Goal: Information Seeking & Learning: Learn about a topic

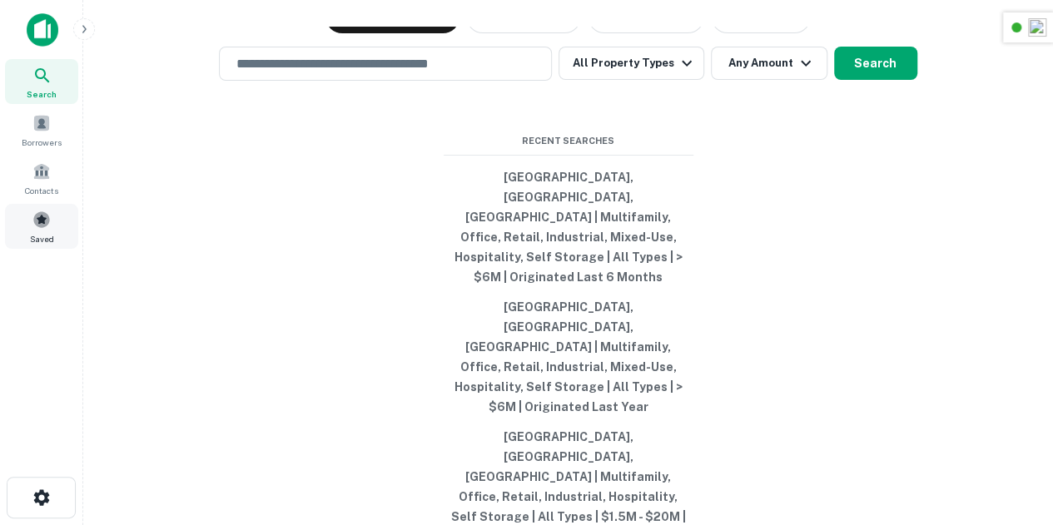
click at [48, 232] on span "Saved" at bounding box center [42, 238] width 24 height 13
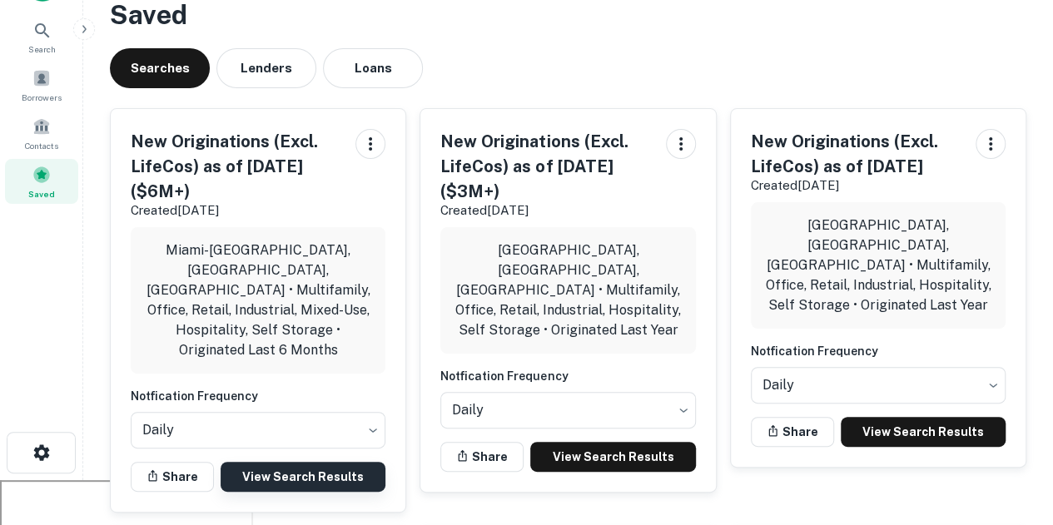
click at [310, 462] on link "View Search Results" at bounding box center [303, 477] width 165 height 30
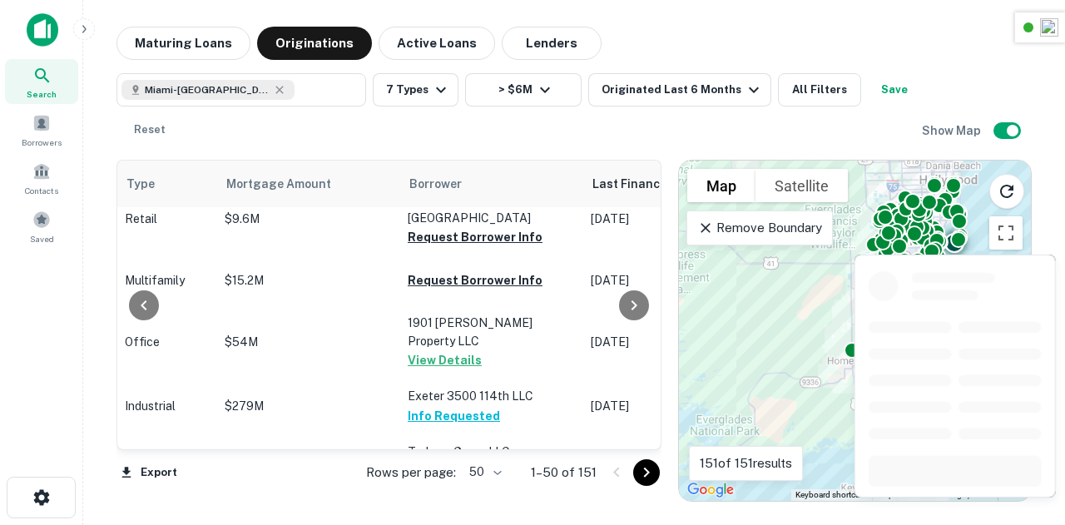
scroll to position [2734, 713]
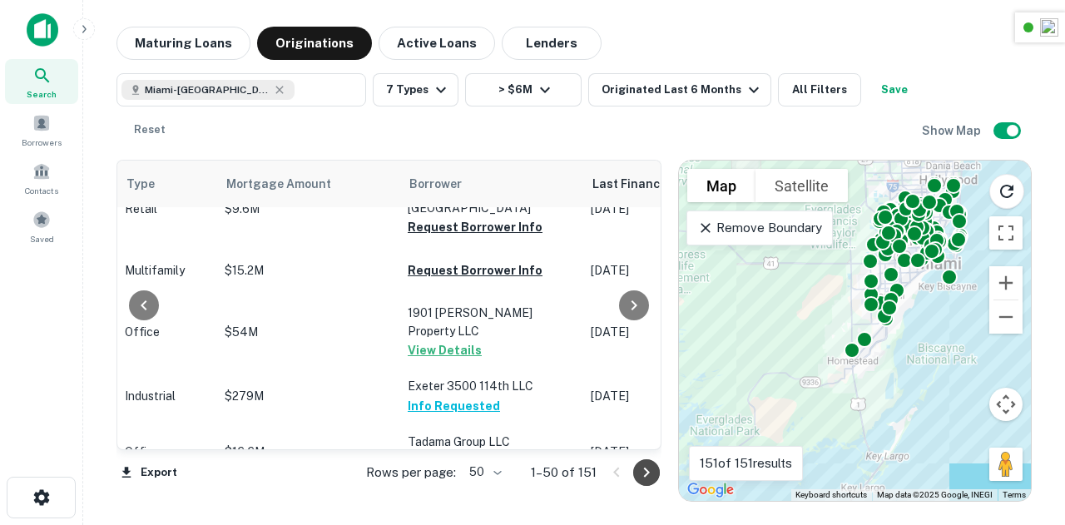
click at [647, 468] on icon "Go to next page" at bounding box center [647, 473] width 20 height 20
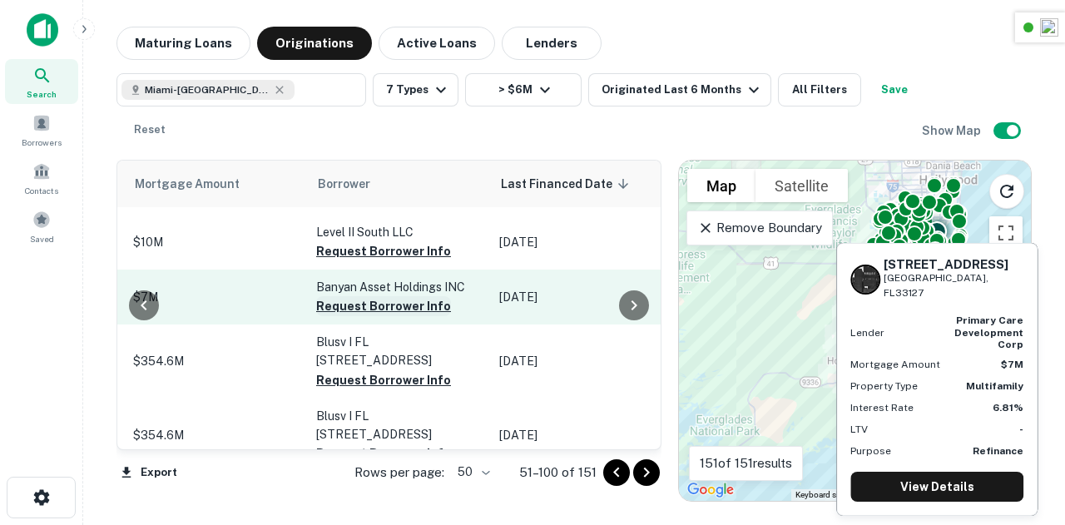
scroll to position [2232, 805]
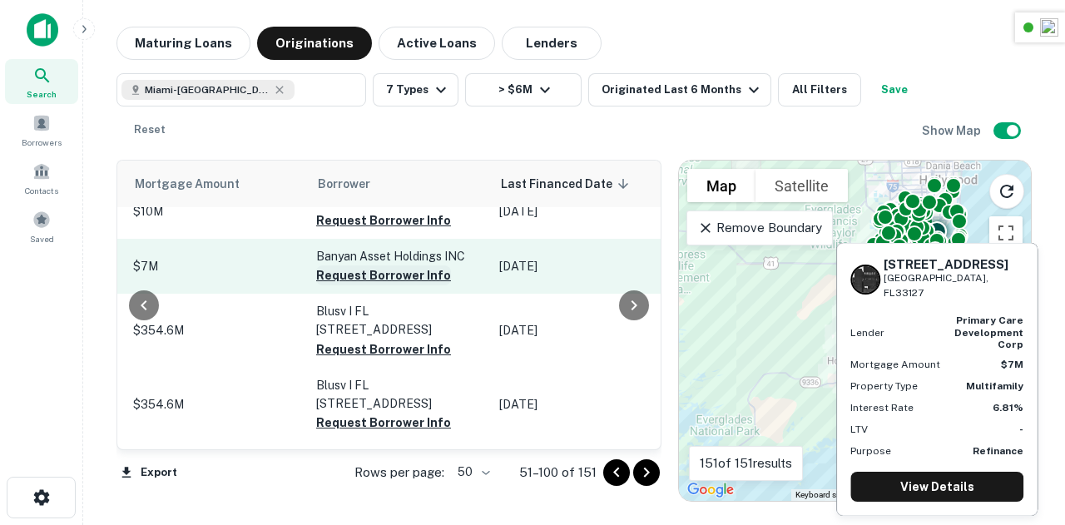
click at [361, 278] on button "Request Borrower Info" at bounding box center [383, 275] width 135 height 20
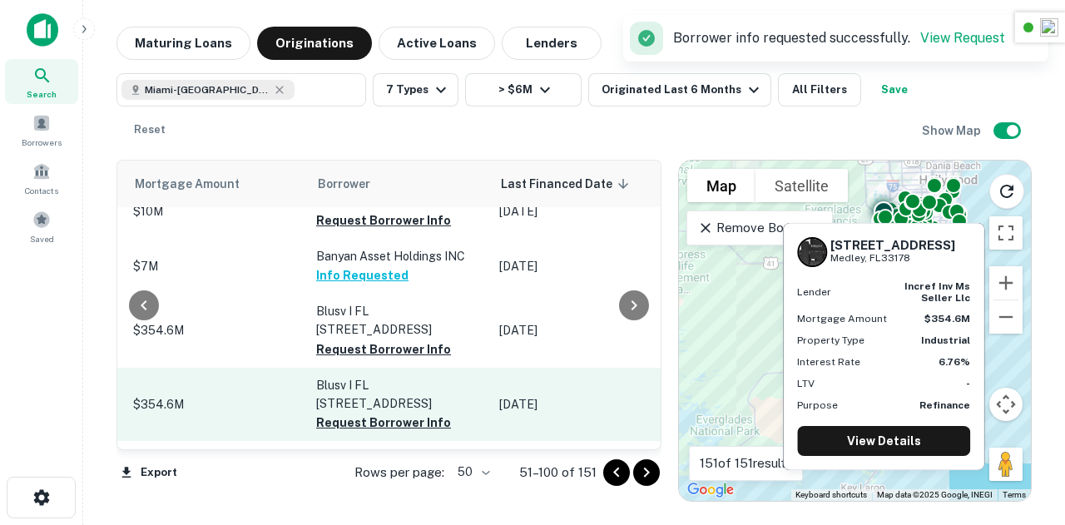
scroll to position [2302, 805]
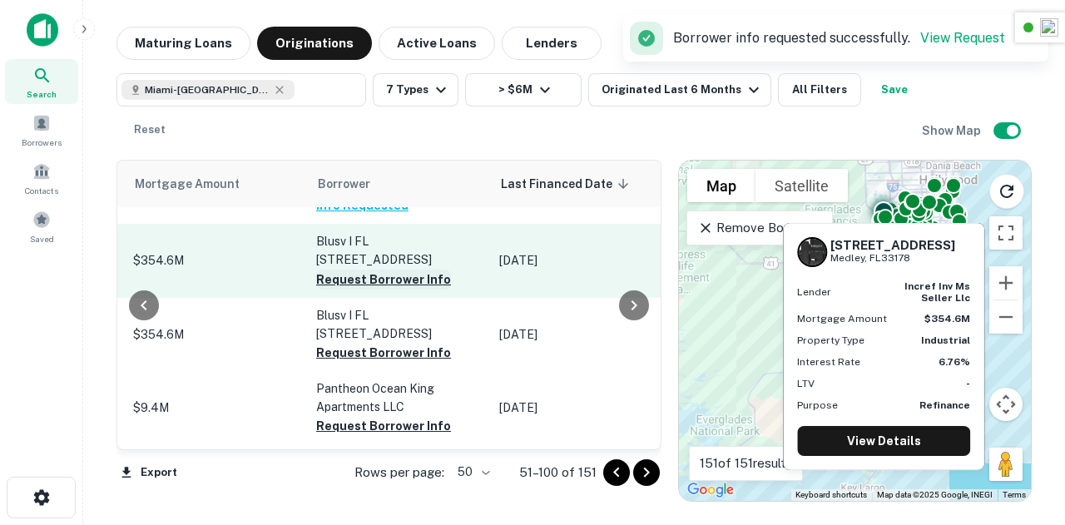
click at [365, 285] on button "Request Borrower Info" at bounding box center [383, 280] width 135 height 20
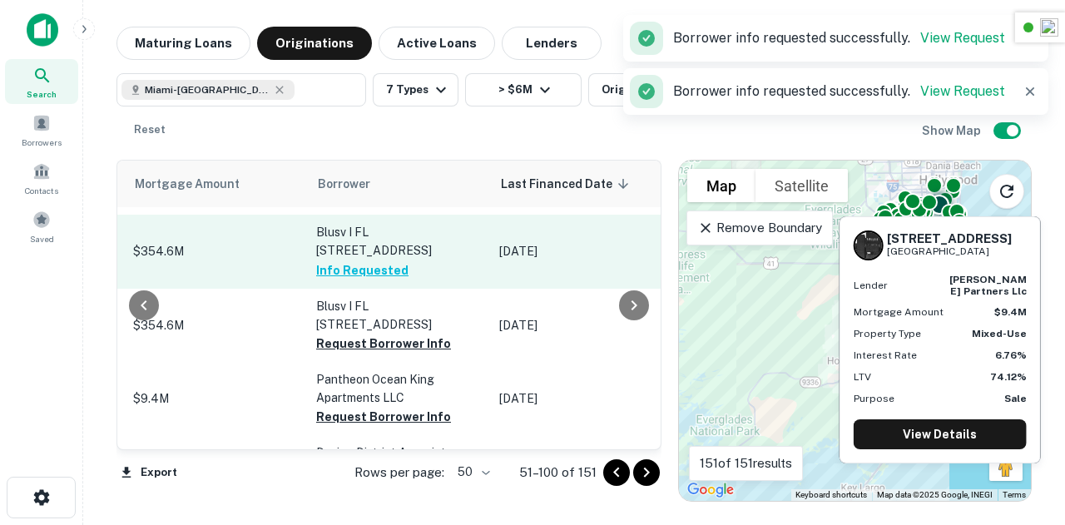
scroll to position [2407, 805]
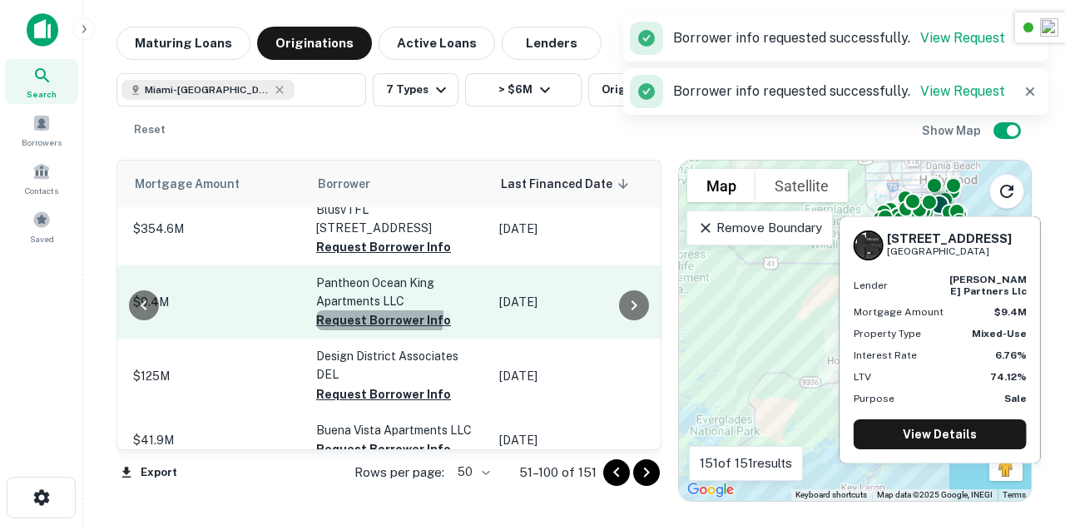
click at [364, 315] on button "Request Borrower Info" at bounding box center [383, 320] width 135 height 20
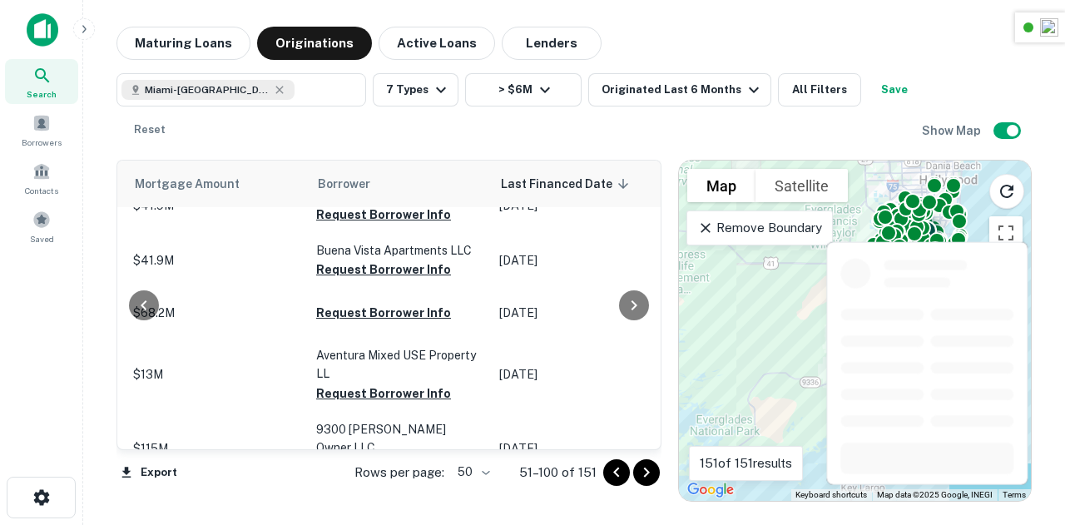
scroll to position [2755, 805]
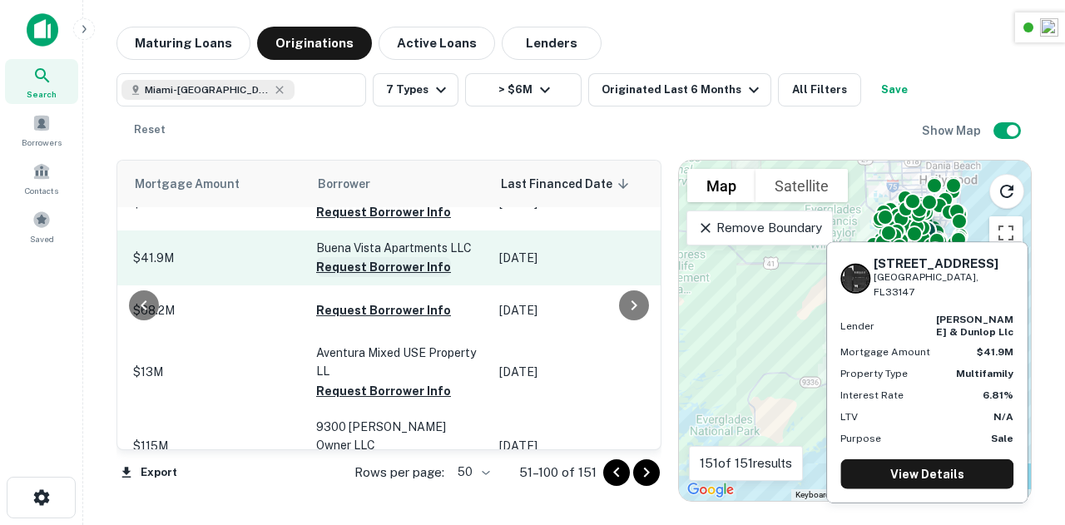
click at [358, 257] on button "Request Borrower Info" at bounding box center [383, 267] width 135 height 20
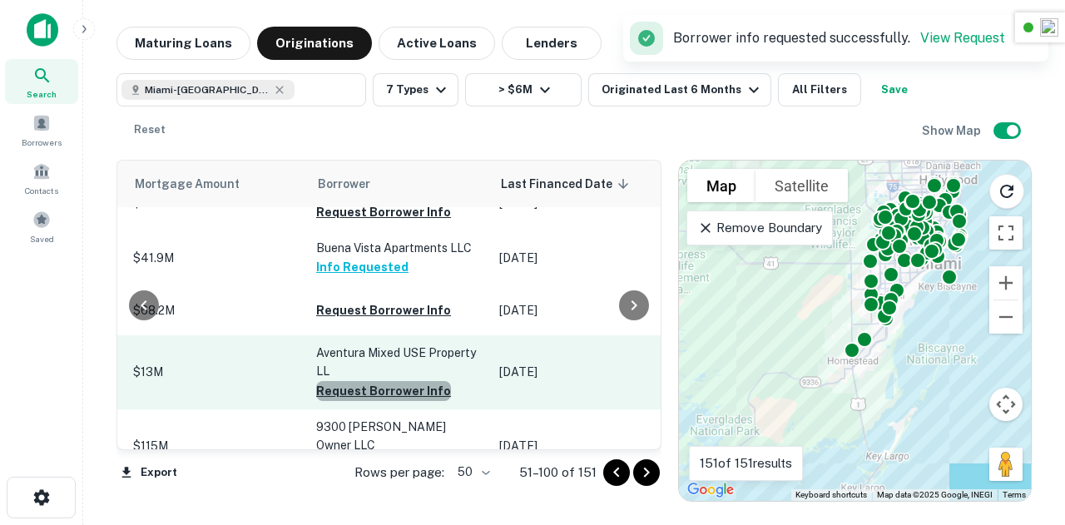
click at [381, 381] on button "Request Borrower Info" at bounding box center [383, 391] width 135 height 20
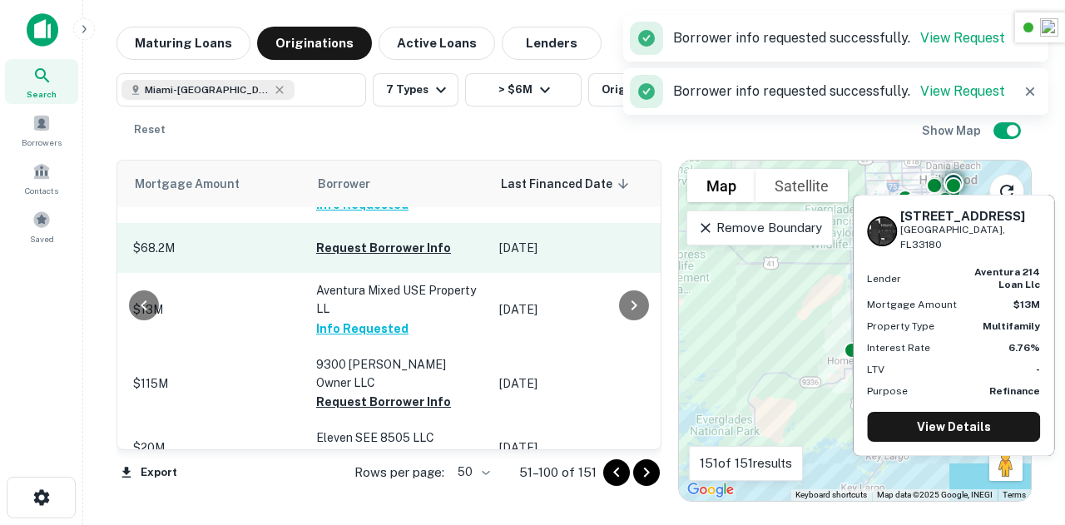
scroll to position [2819, 805]
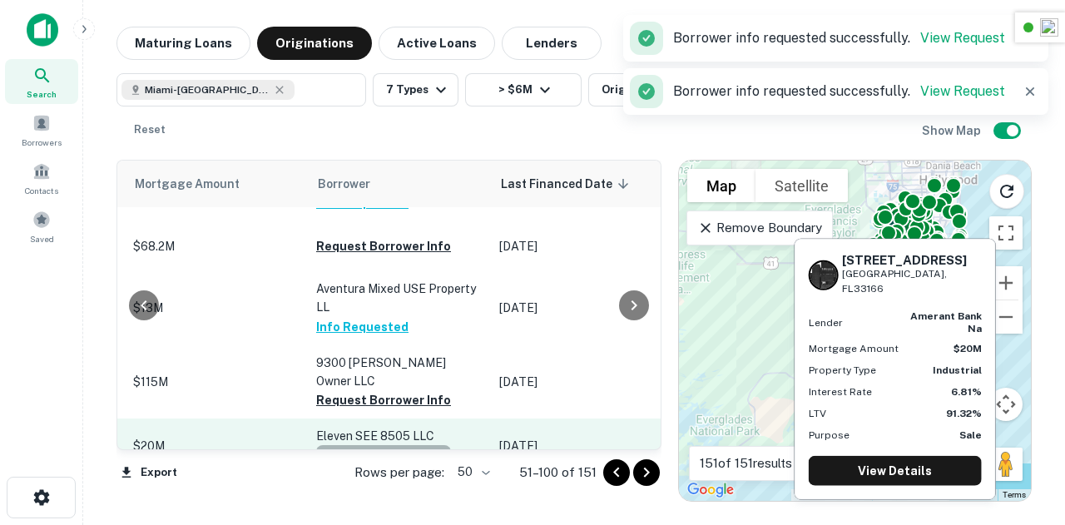
click at [373, 445] on button "Request Borrower Info" at bounding box center [383, 455] width 135 height 20
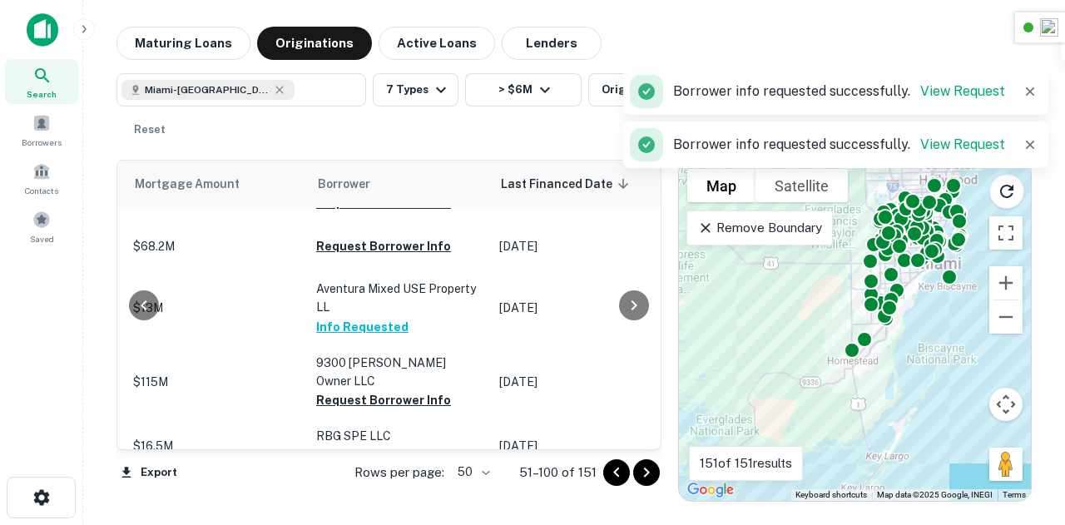
click at [651, 478] on icon "Go to next page" at bounding box center [647, 473] width 20 height 20
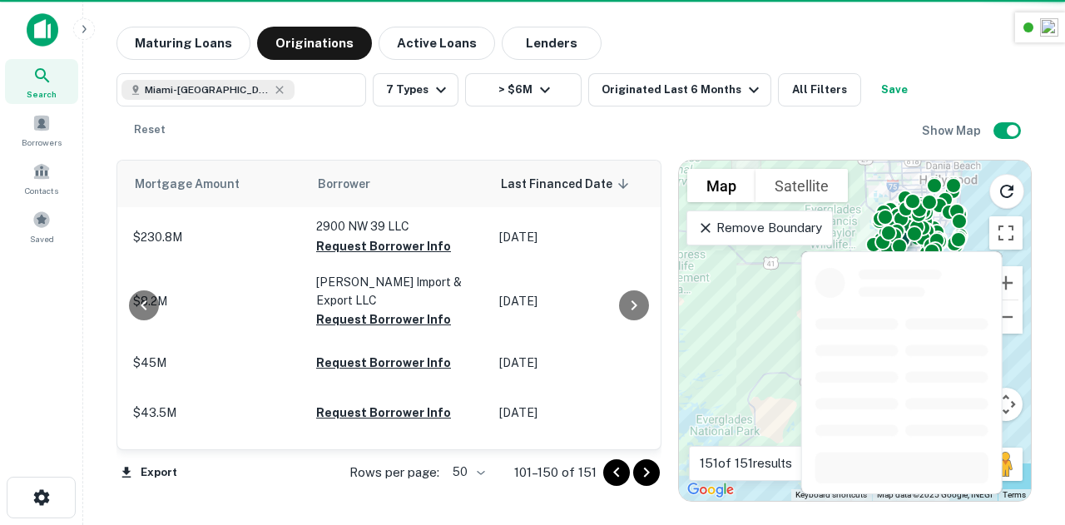
scroll to position [0, 805]
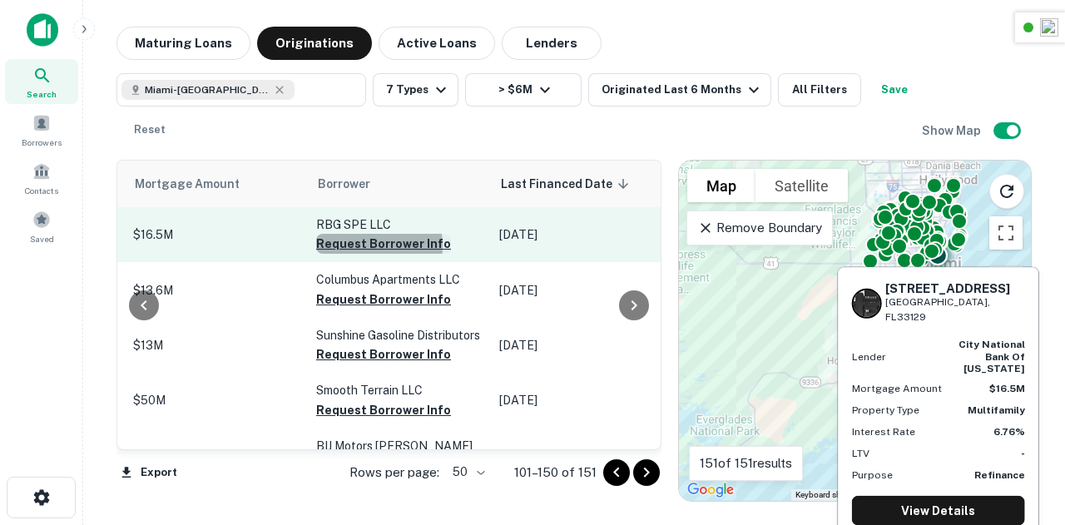
click at [359, 245] on button "Request Borrower Info" at bounding box center [383, 244] width 135 height 20
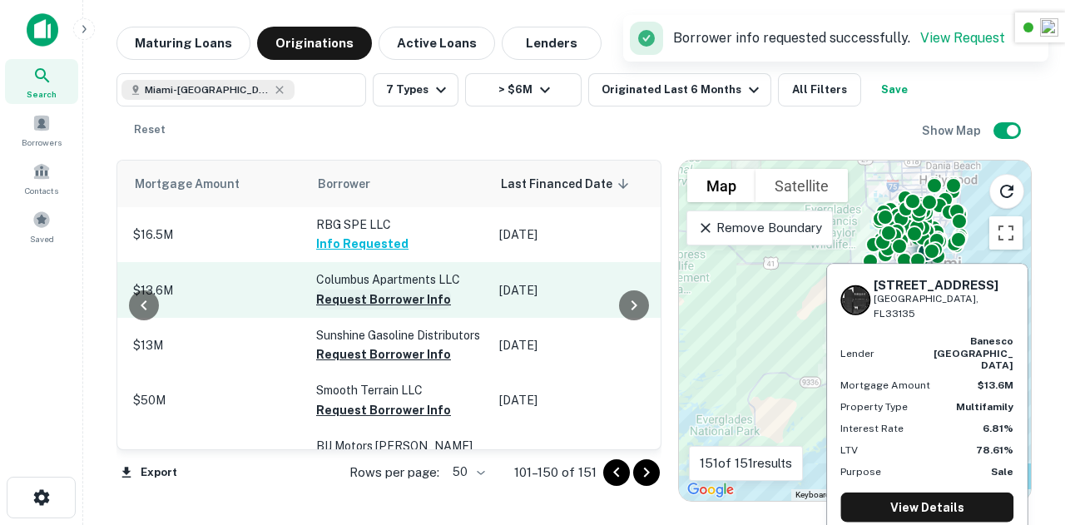
click at [364, 298] on button "Request Borrower Info" at bounding box center [383, 300] width 135 height 20
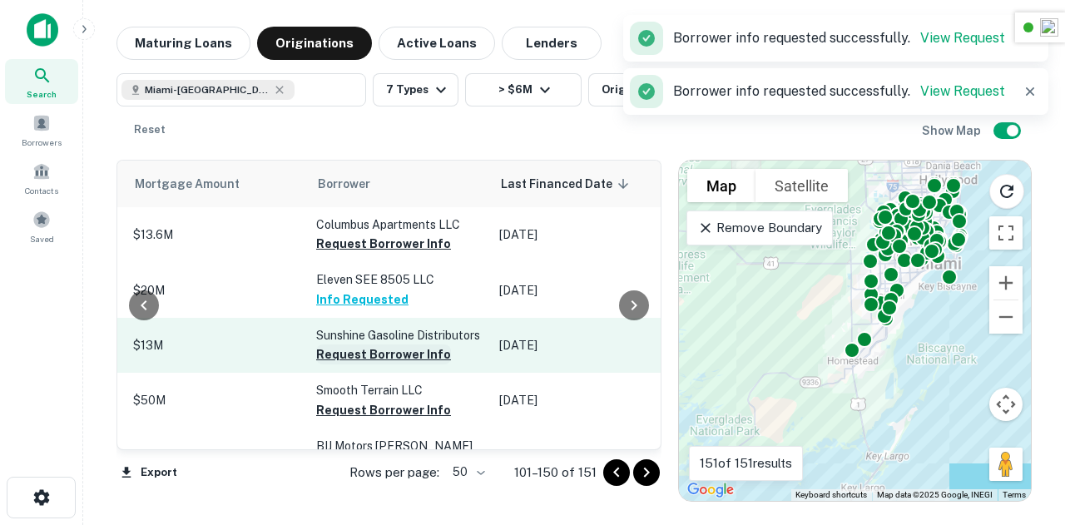
click at [373, 364] on button "Request Borrower Info" at bounding box center [383, 355] width 135 height 20
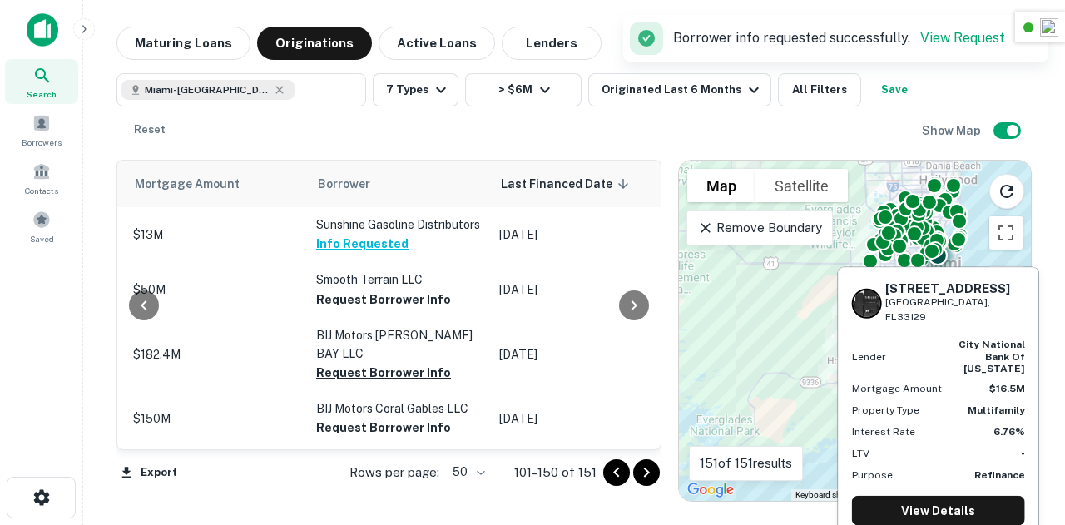
scroll to position [163, 805]
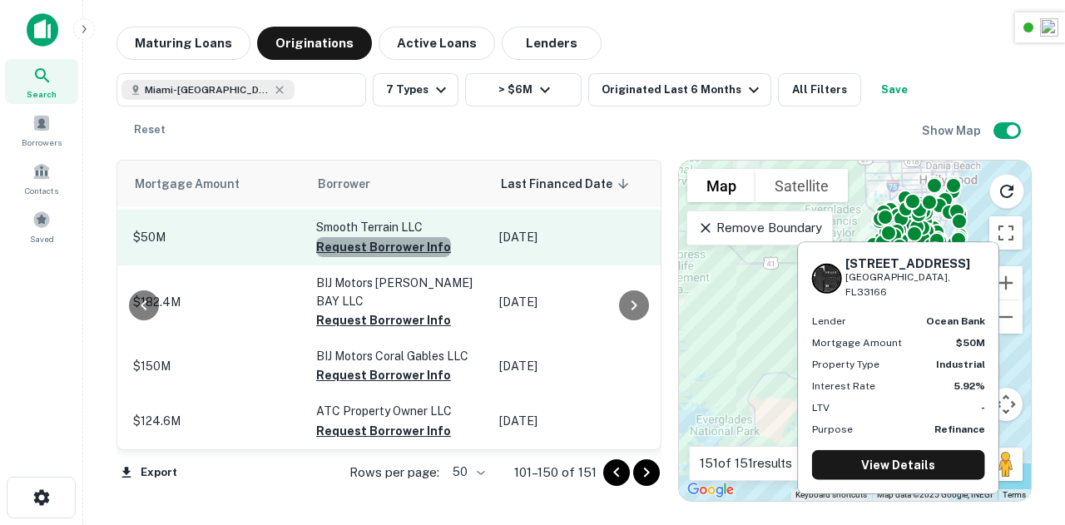
click at [373, 257] on button "Request Borrower Info" at bounding box center [383, 247] width 135 height 20
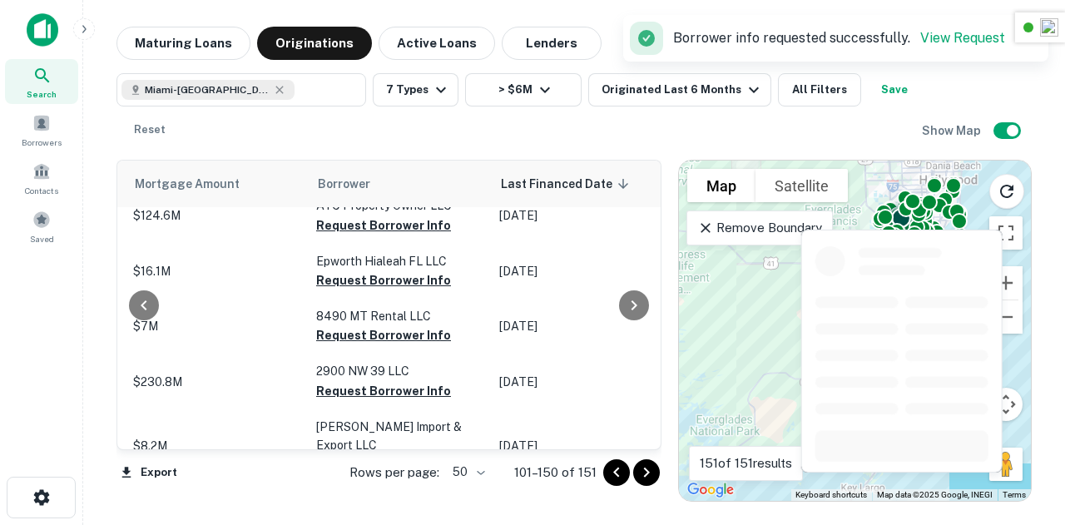
scroll to position [371, 805]
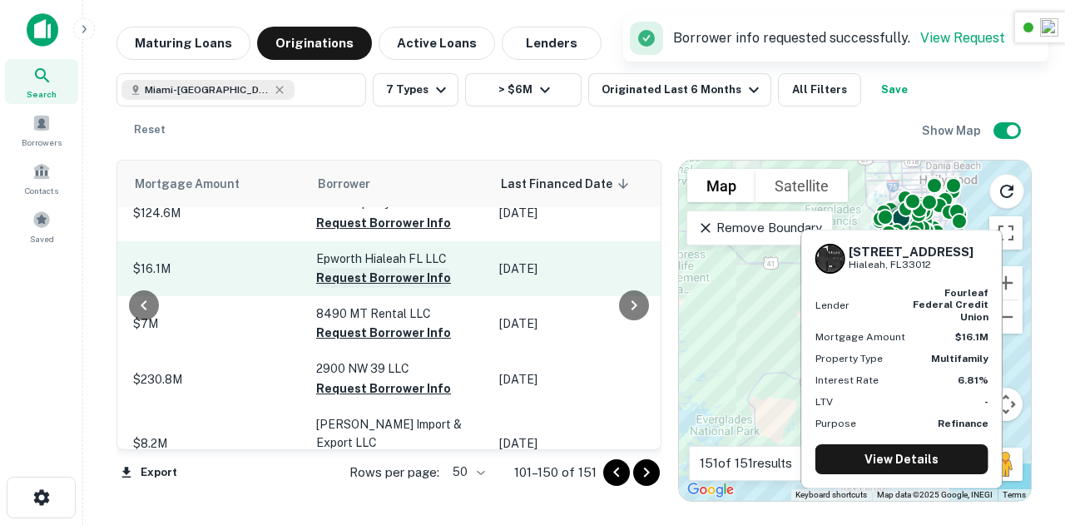
click at [368, 280] on button "Request Borrower Info" at bounding box center [383, 278] width 135 height 20
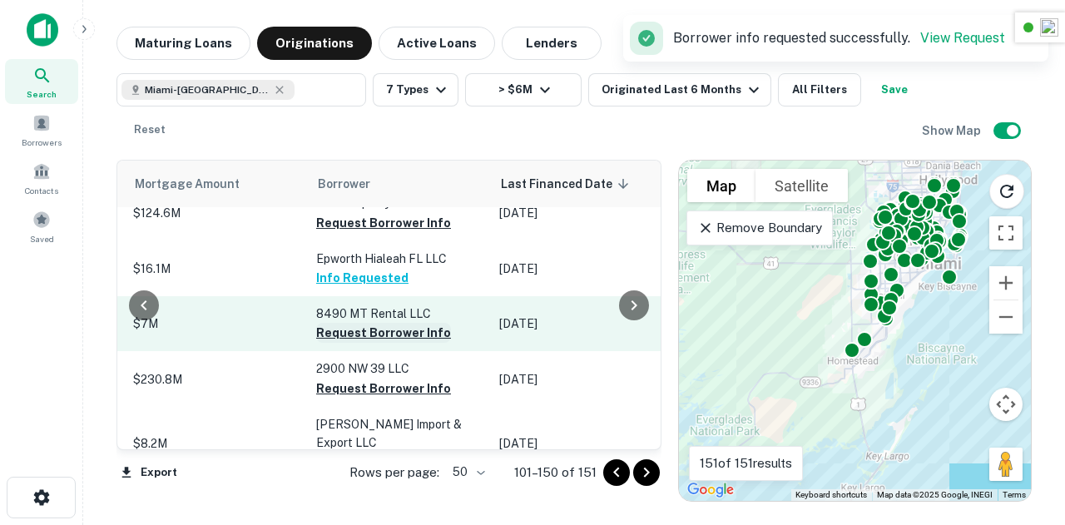
click at [373, 332] on button "Request Borrower Info" at bounding box center [383, 333] width 135 height 20
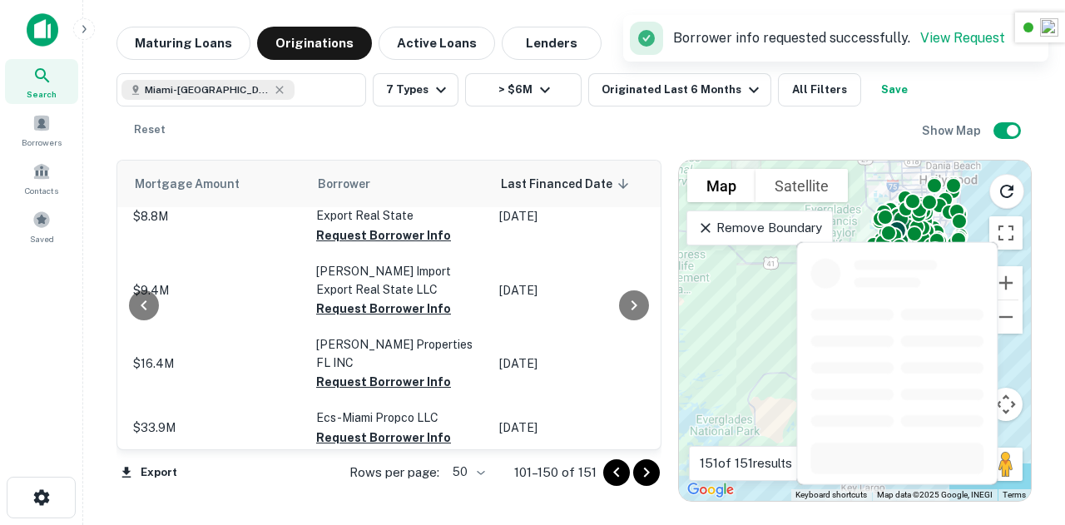
scroll to position [827, 805]
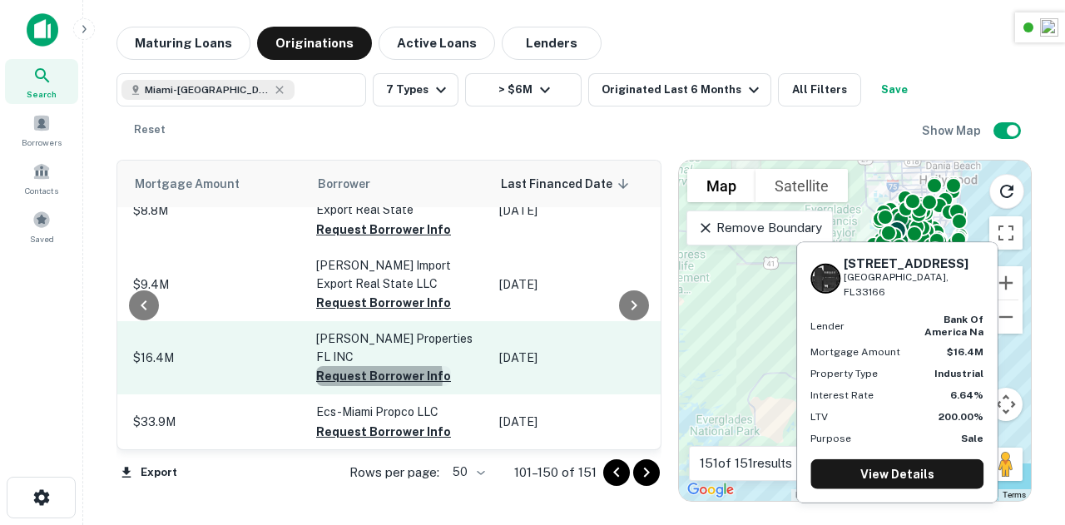
click at [356, 366] on button "Request Borrower Info" at bounding box center [383, 376] width 135 height 20
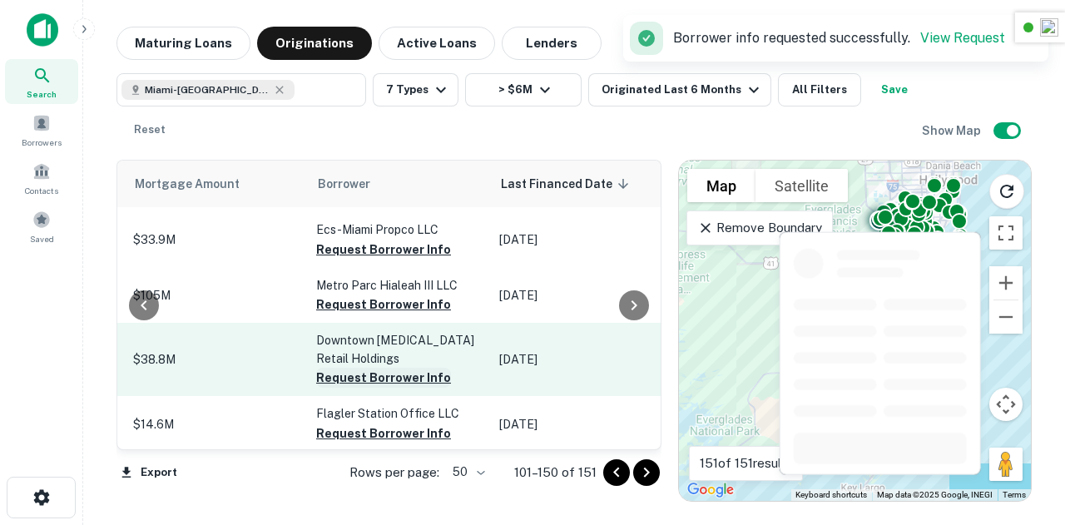
scroll to position [1011, 805]
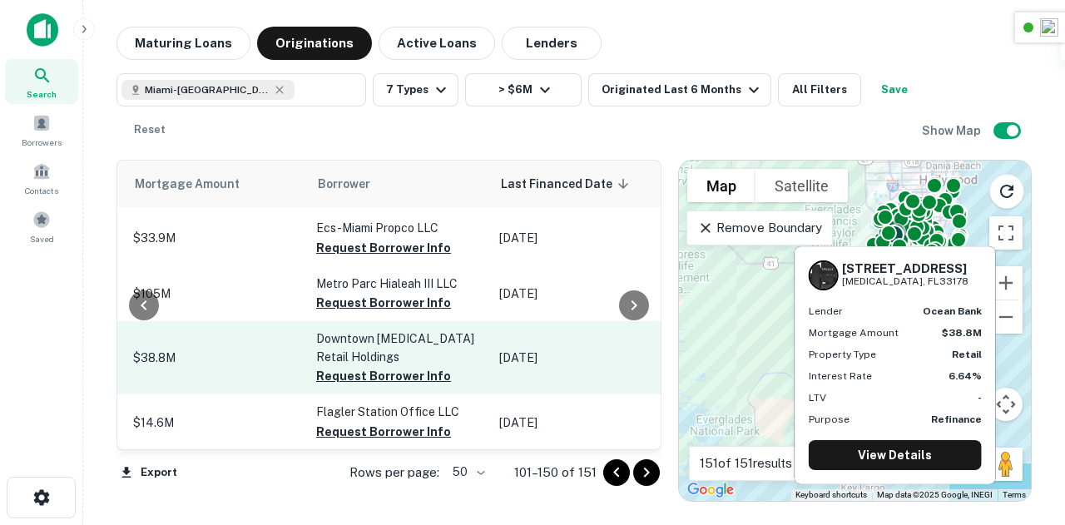
click at [363, 335] on td "Downtown Doral Retail Holdings Request Borrower Info" at bounding box center [399, 357] width 183 height 73
click at [357, 366] on button "Request Borrower Info" at bounding box center [383, 376] width 135 height 20
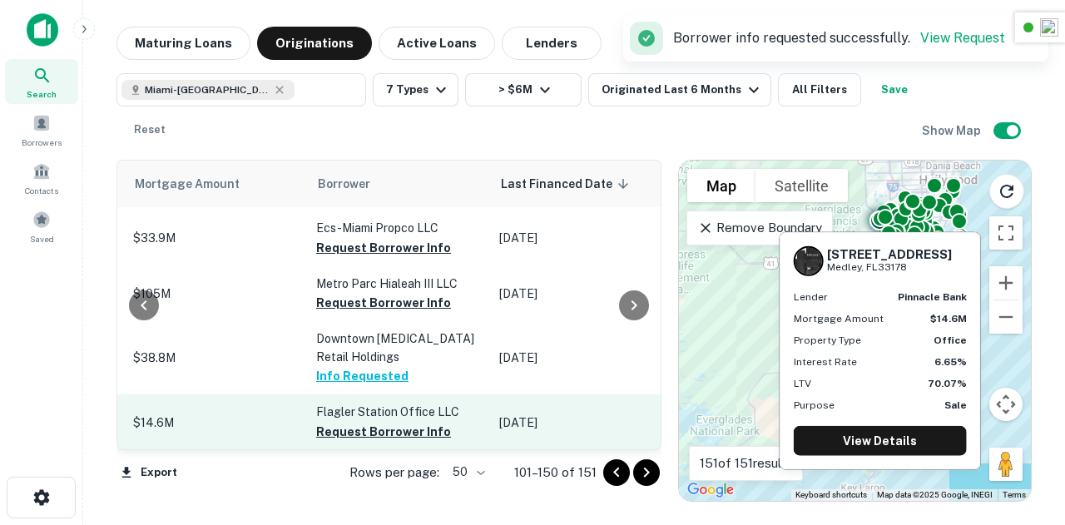
scroll to position [1090, 805]
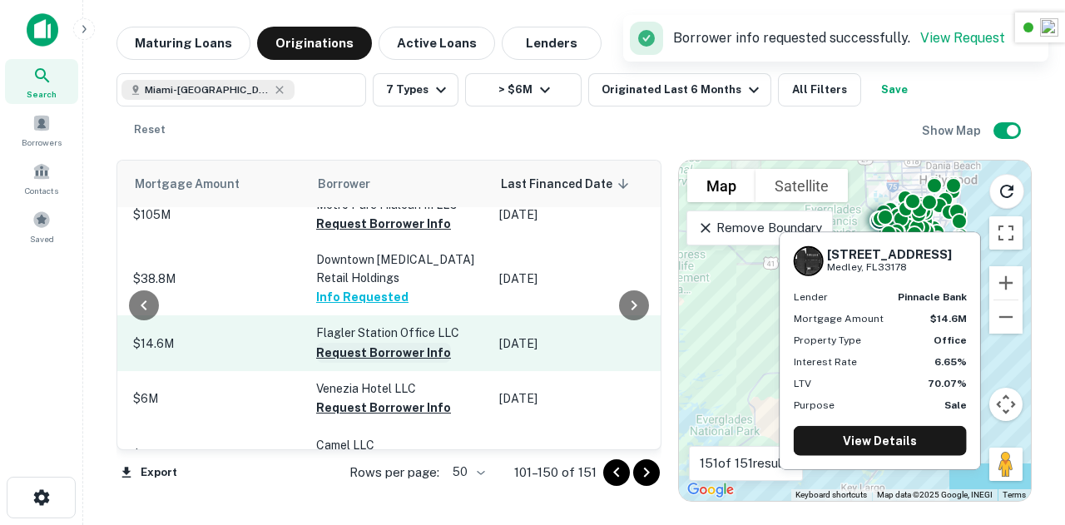
click at [374, 343] on button "Request Borrower Info" at bounding box center [383, 353] width 135 height 20
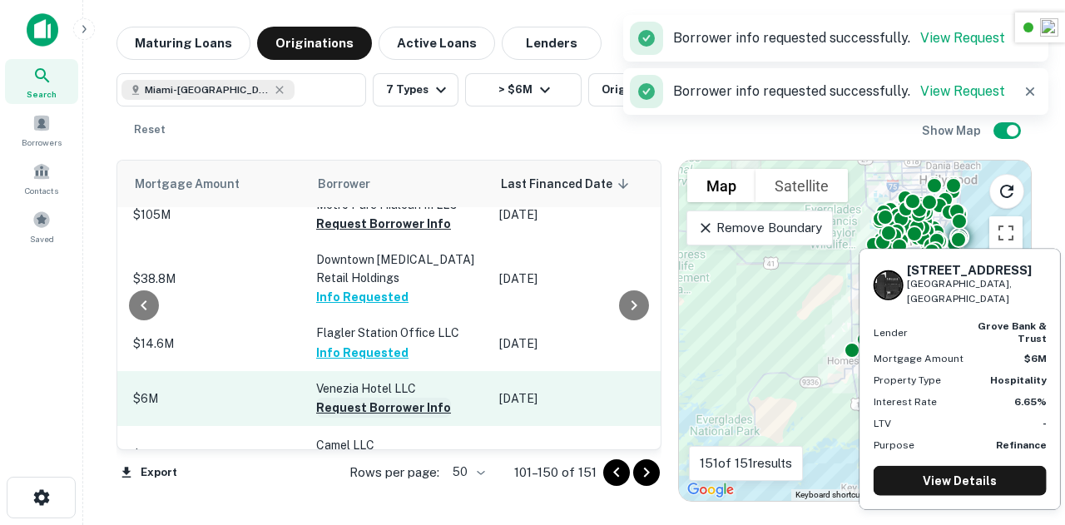
click at [369, 398] on button "Request Borrower Info" at bounding box center [383, 408] width 135 height 20
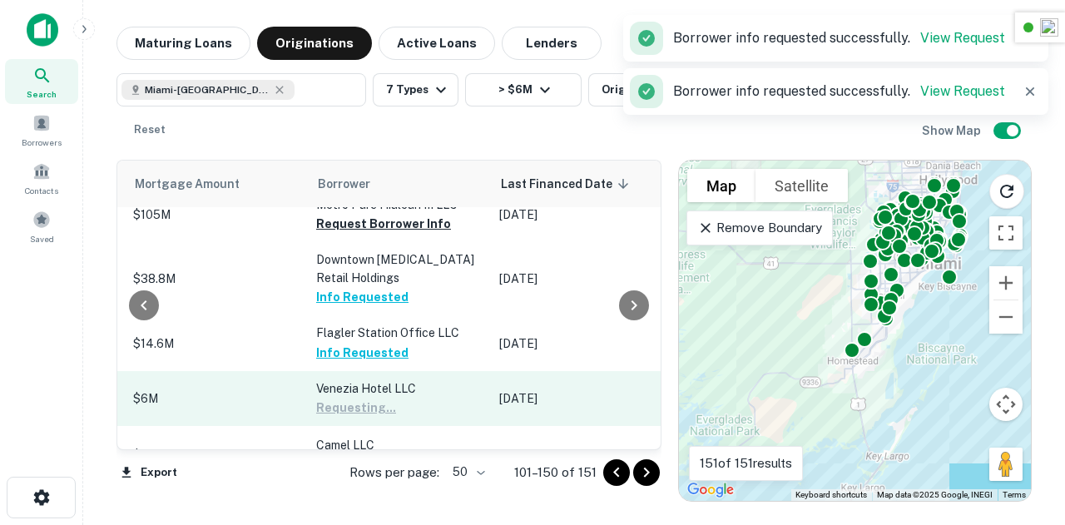
scroll to position [1148, 805]
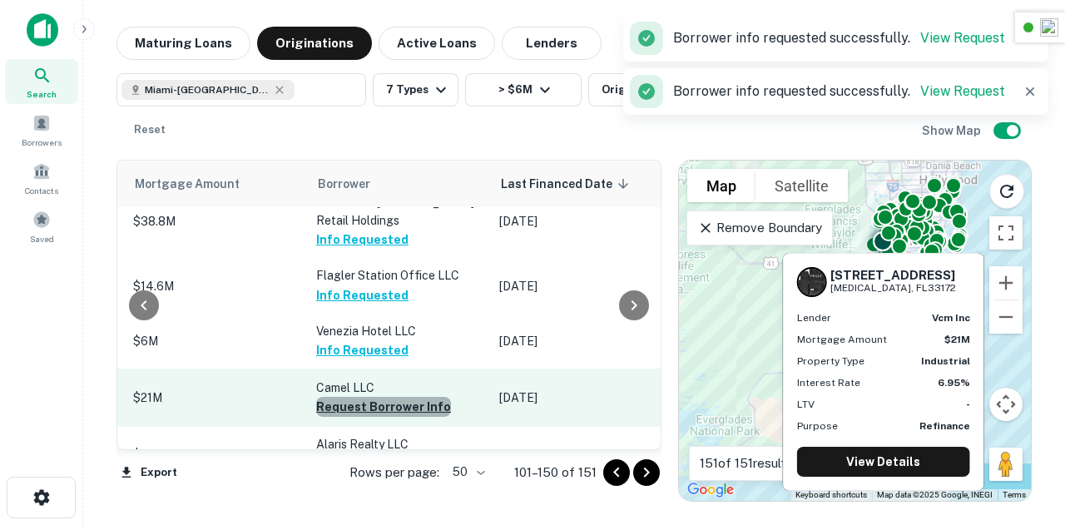
click at [377, 397] on button "Request Borrower Info" at bounding box center [383, 407] width 135 height 20
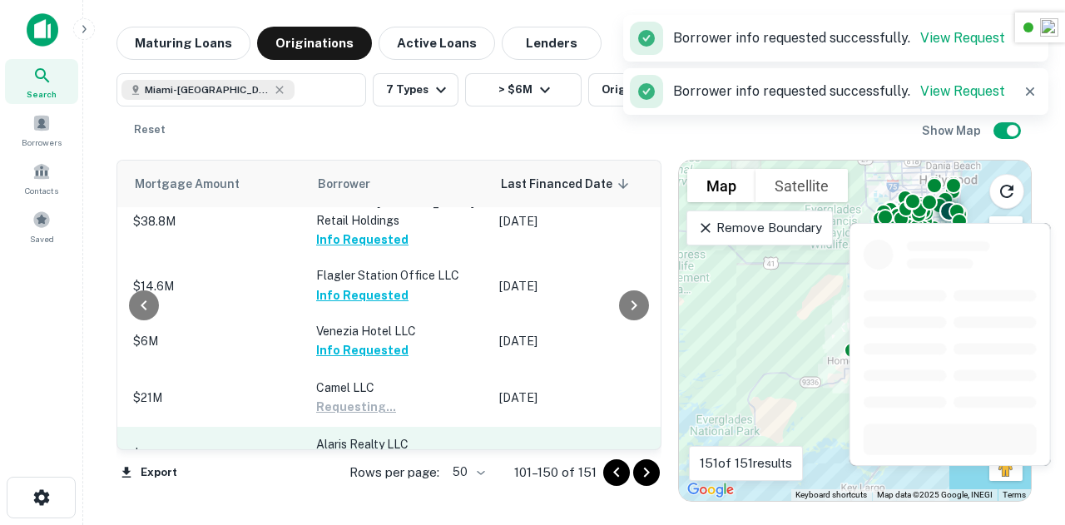
scroll to position [1251, 805]
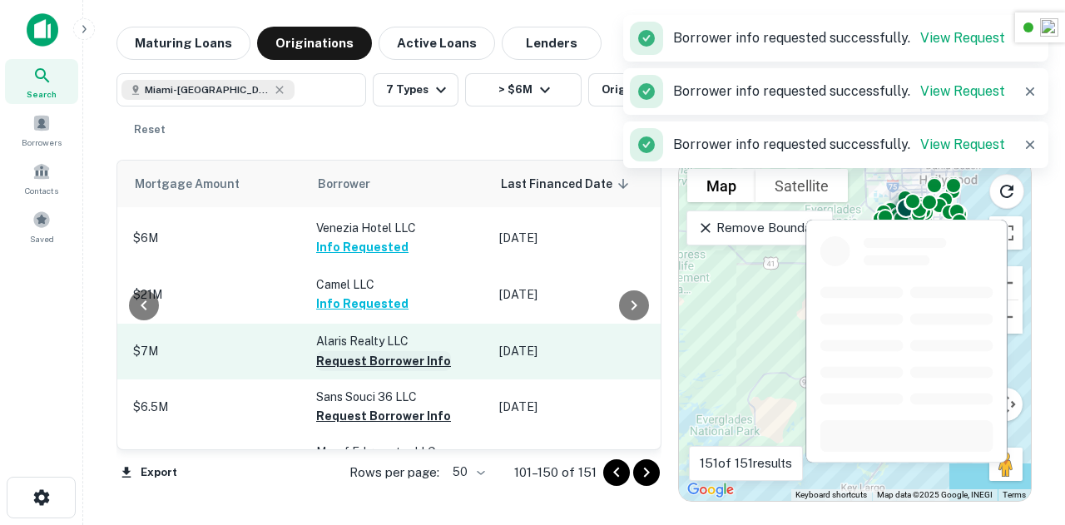
click at [366, 351] on button "Request Borrower Info" at bounding box center [383, 361] width 135 height 20
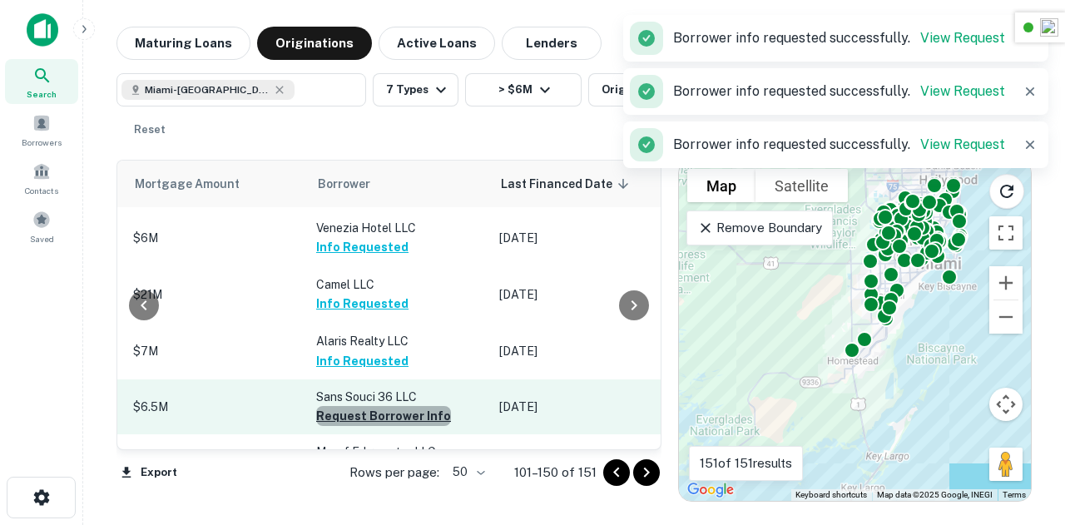
click at [376, 406] on button "Request Borrower Info" at bounding box center [383, 416] width 135 height 20
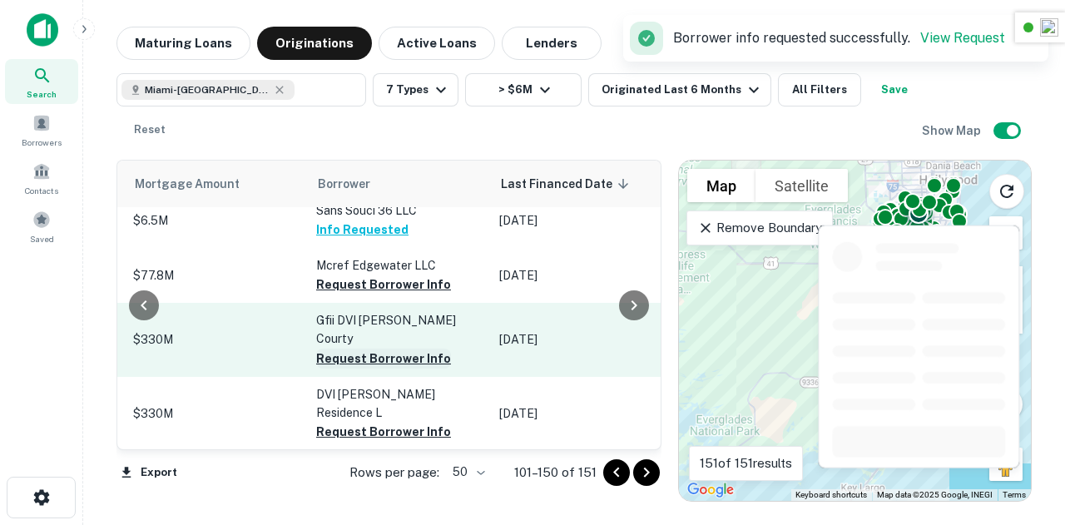
scroll to position [1525, 805]
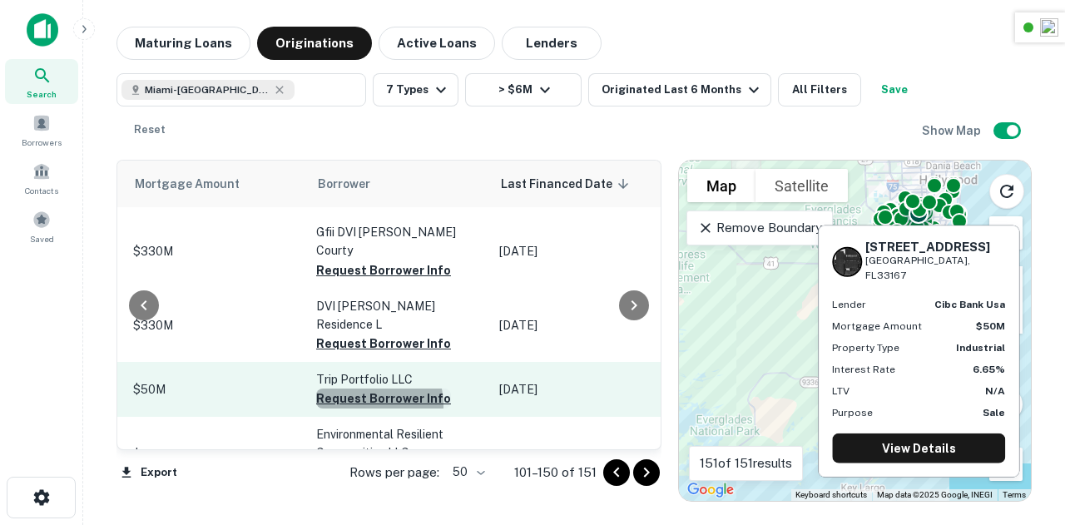
click at [359, 389] on button "Request Borrower Info" at bounding box center [383, 399] width 135 height 20
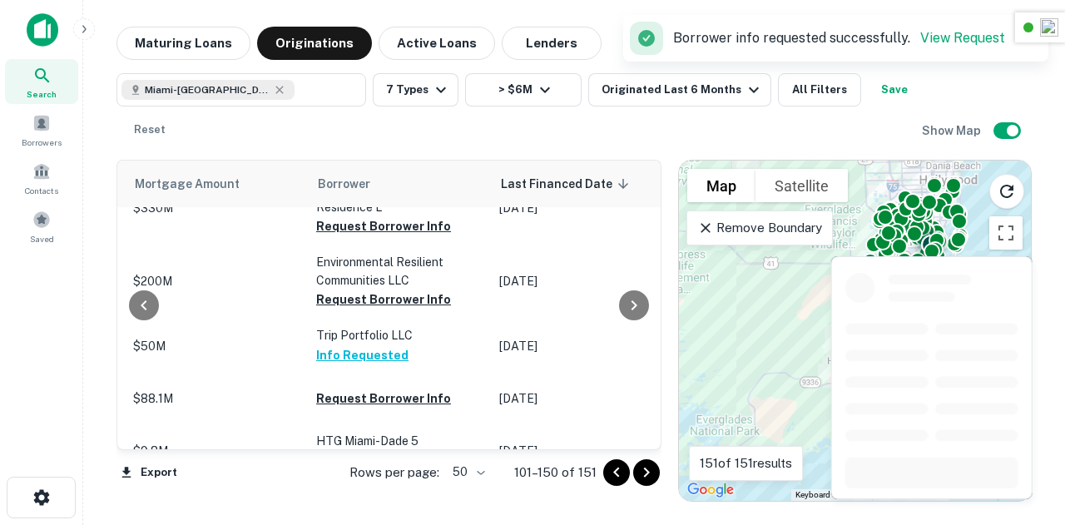
scroll to position [1718, 805]
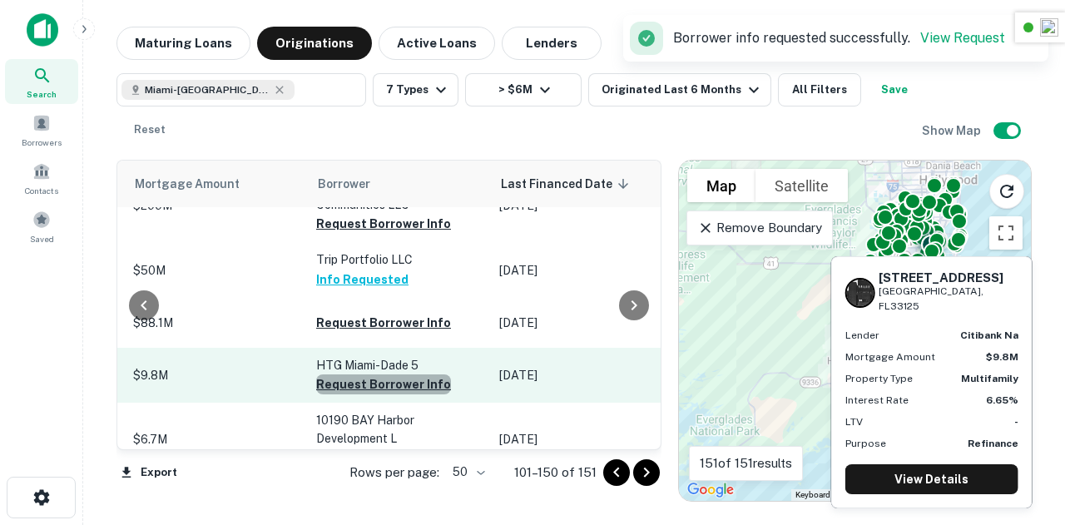
click at [373, 374] on button "Request Borrower Info" at bounding box center [383, 384] width 135 height 20
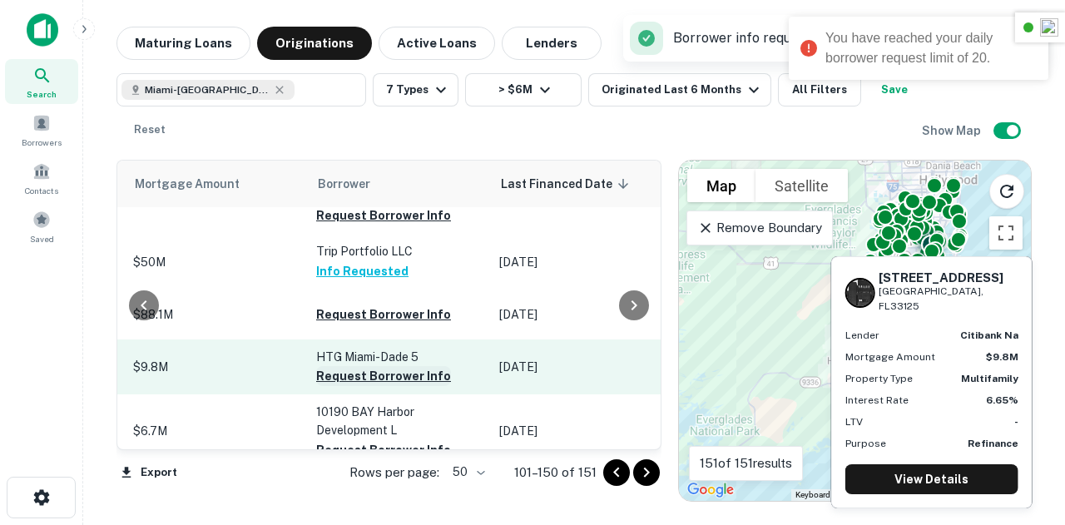
scroll to position [1728, 805]
click at [376, 365] on button "Request Borrower Info" at bounding box center [383, 375] width 135 height 20
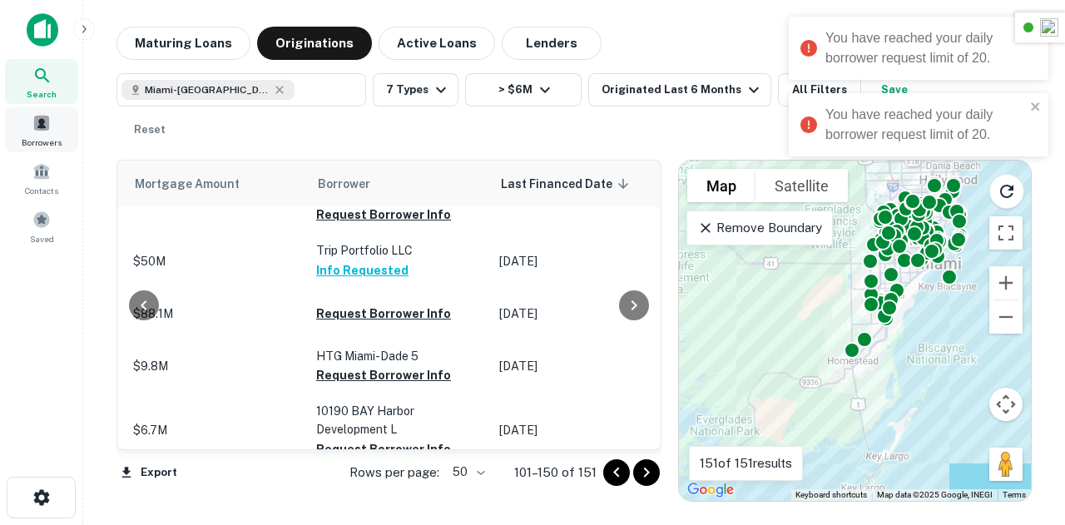
click at [55, 132] on div "Borrowers" at bounding box center [41, 129] width 73 height 45
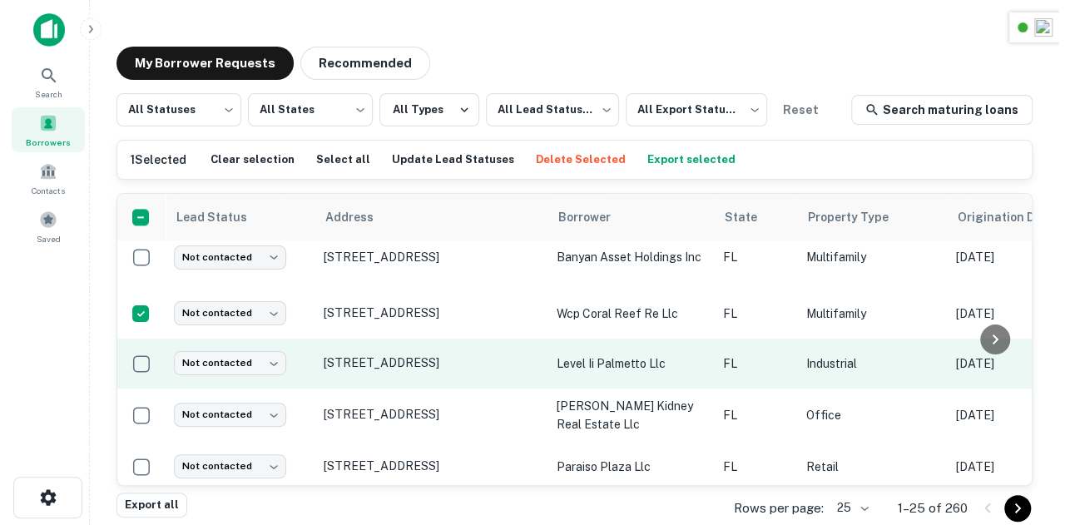
scroll to position [1068, 0]
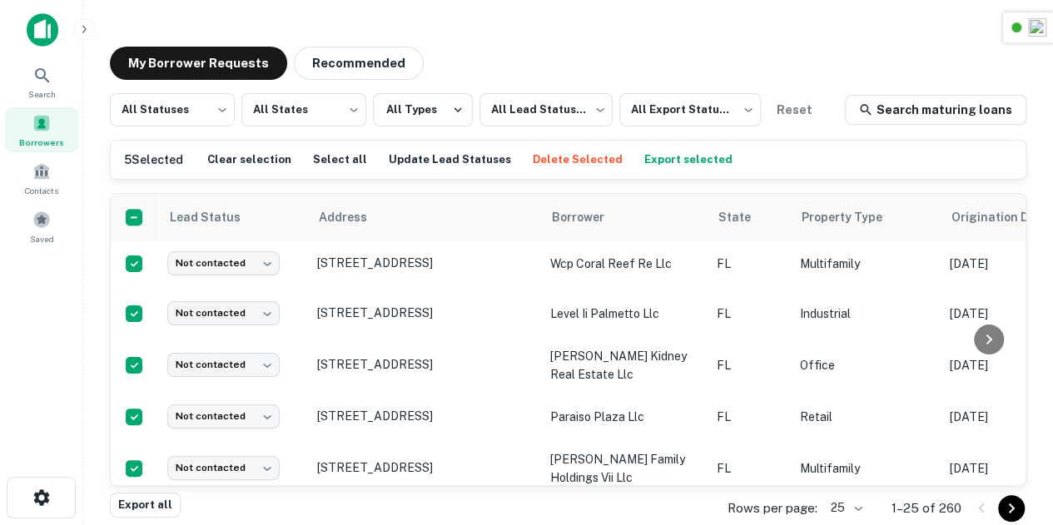
click at [1009, 507] on icon "Go to next page" at bounding box center [1011, 508] width 20 height 20
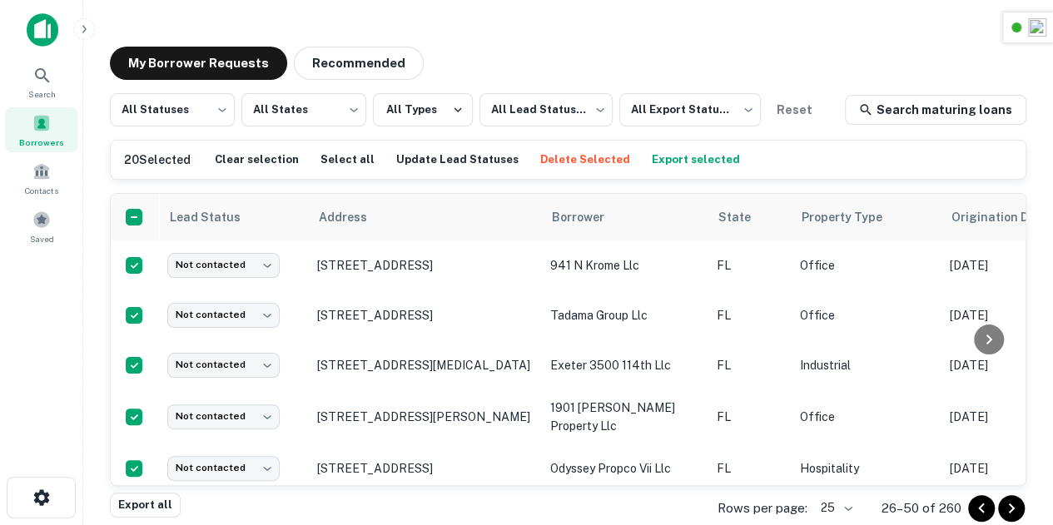
click at [662, 160] on button "Export selected" at bounding box center [695, 159] width 97 height 25
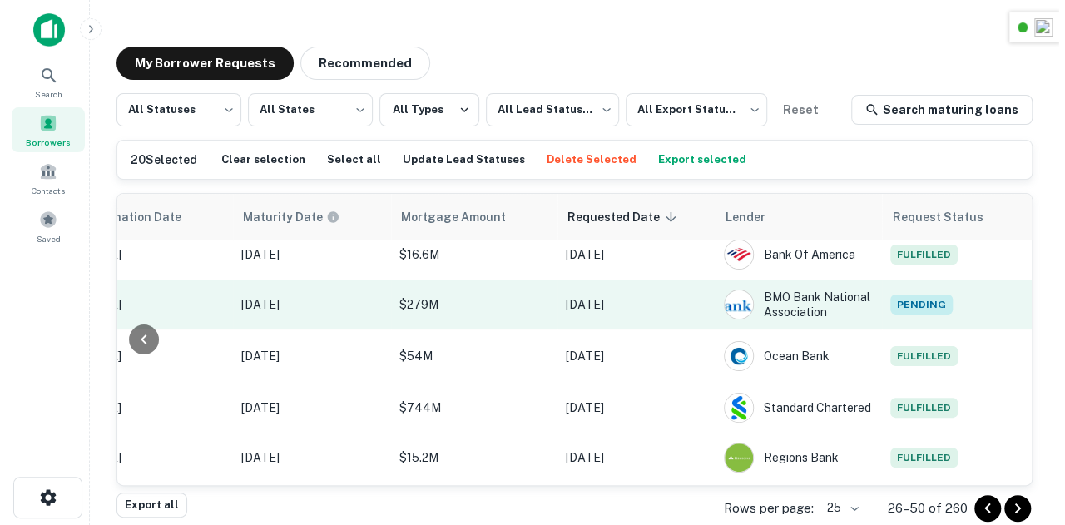
scroll to position [0, 874]
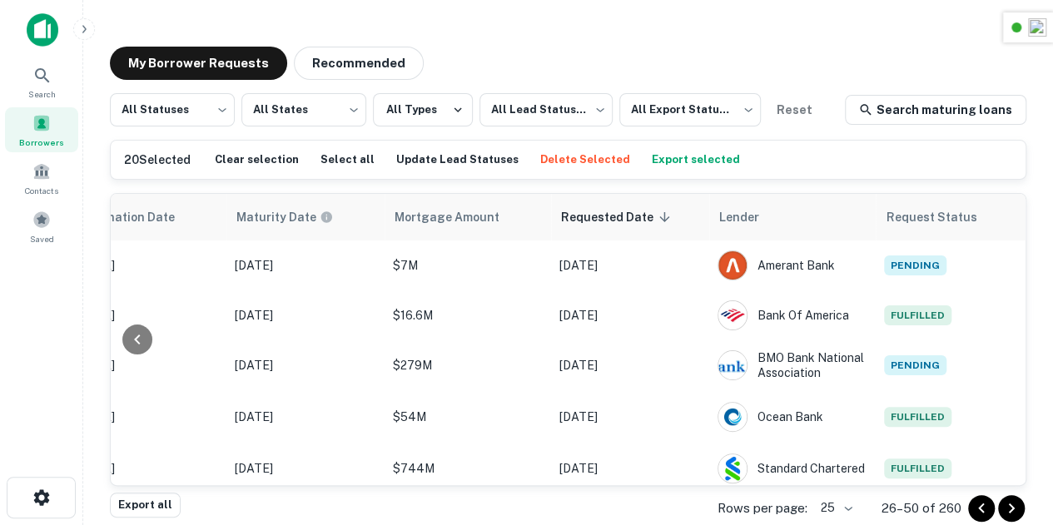
click at [983, 508] on icon "Go to previous page" at bounding box center [981, 508] width 20 height 20
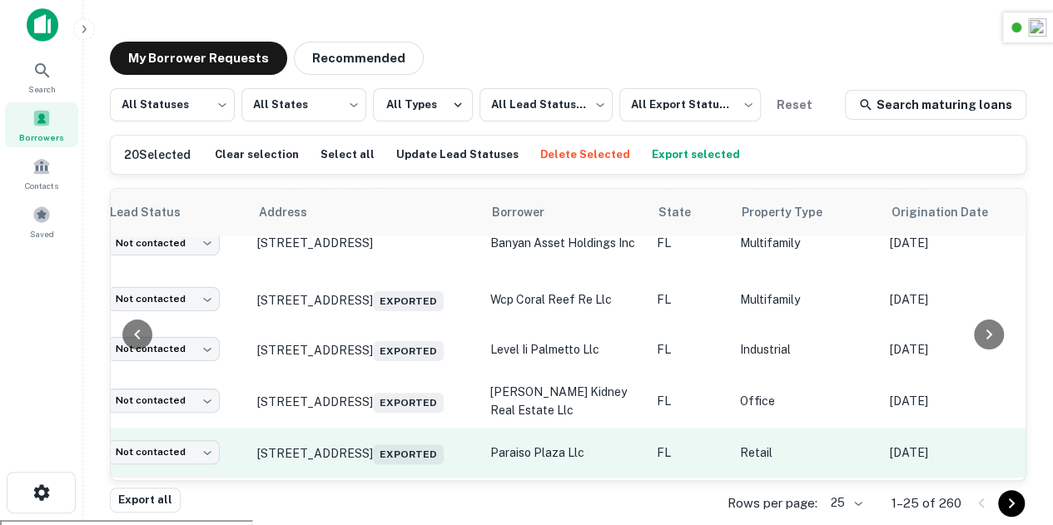
scroll to position [1027, 0]
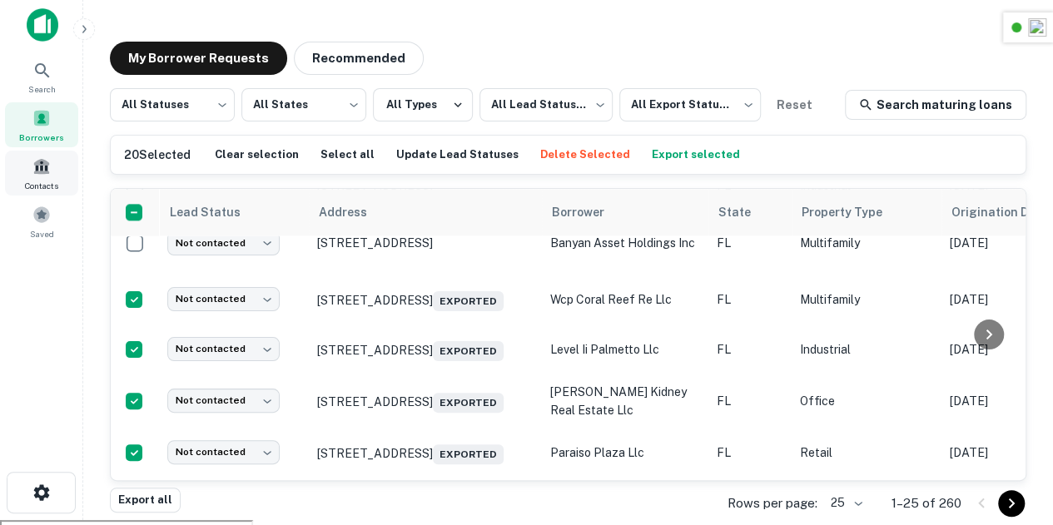
click at [48, 174] on span at bounding box center [41, 166] width 18 height 18
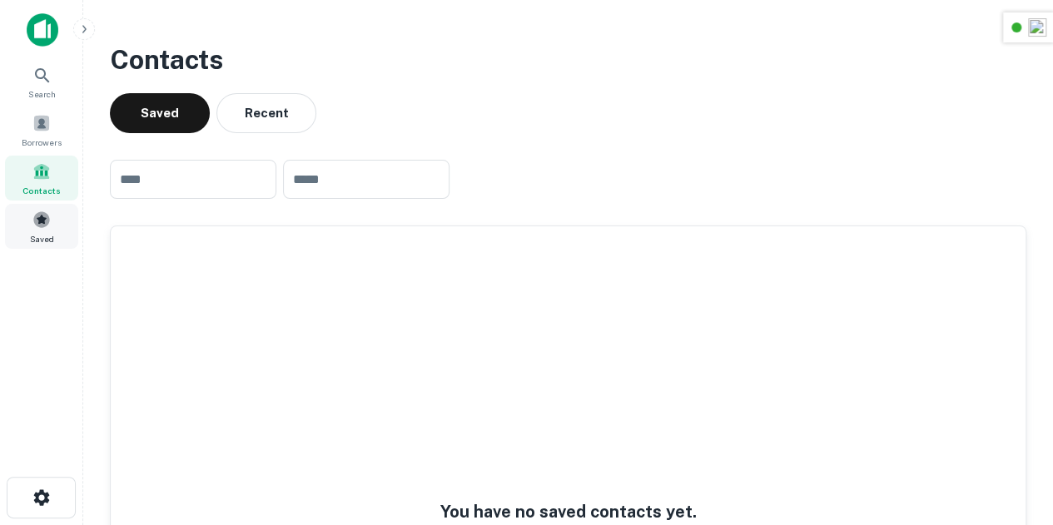
click at [48, 235] on span "Saved" at bounding box center [42, 238] width 24 height 13
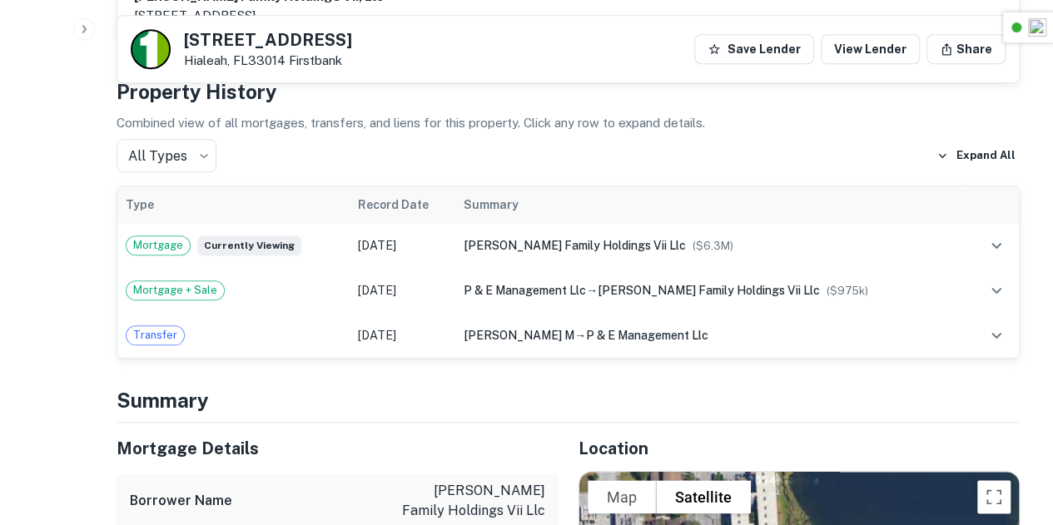
scroll to position [763, 0]
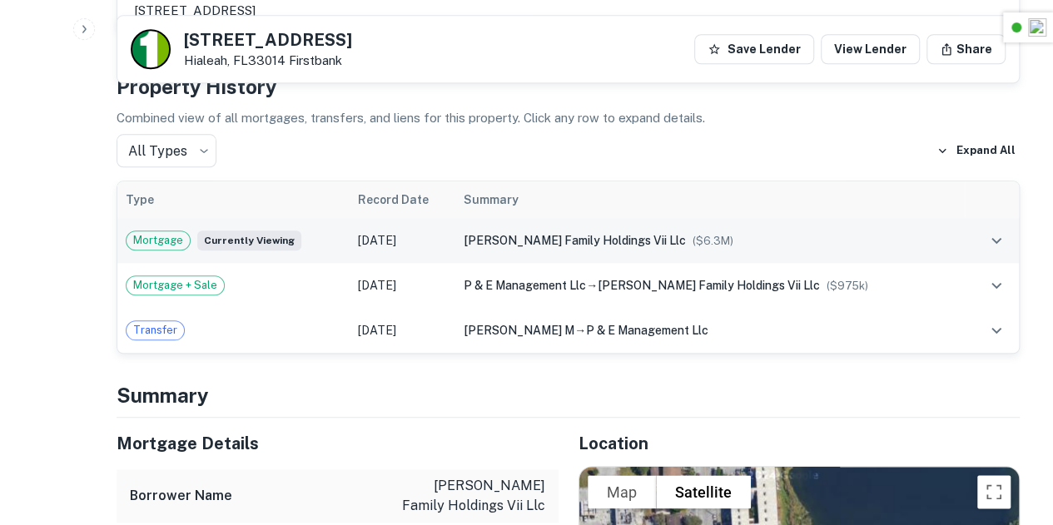
click at [455, 222] on td "Jun 23, 2025" at bounding box center [403, 240] width 106 height 45
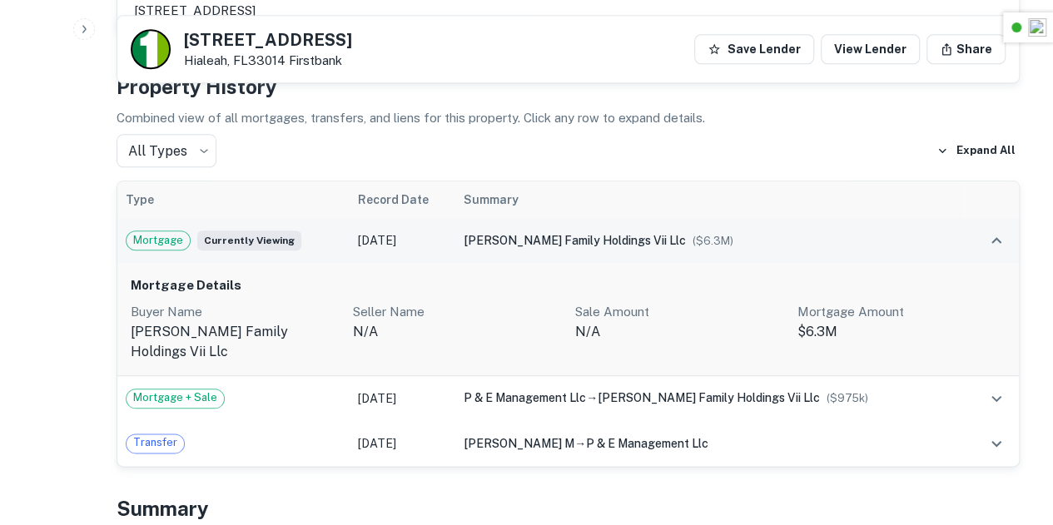
click at [455, 222] on td "Jun 23, 2025" at bounding box center [403, 240] width 106 height 45
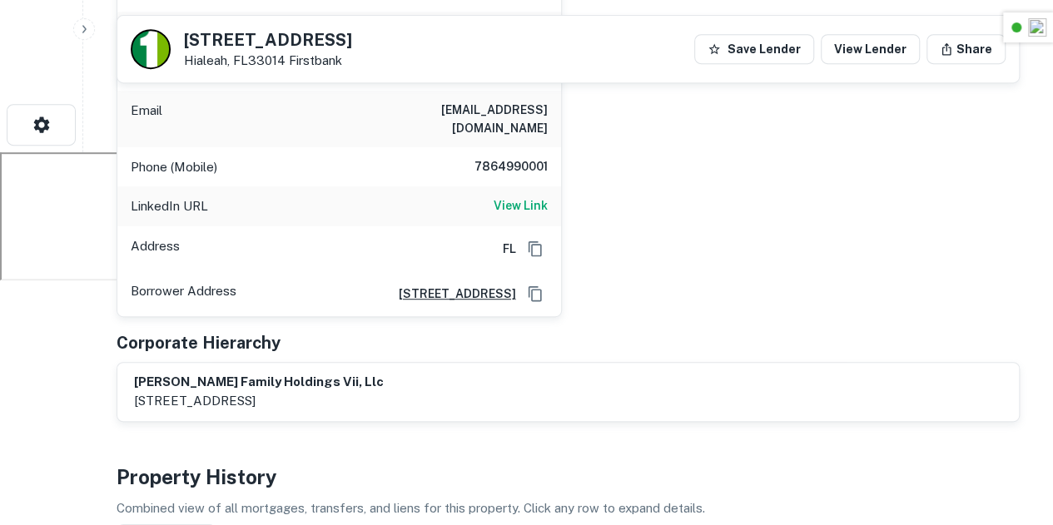
scroll to position [371, 0]
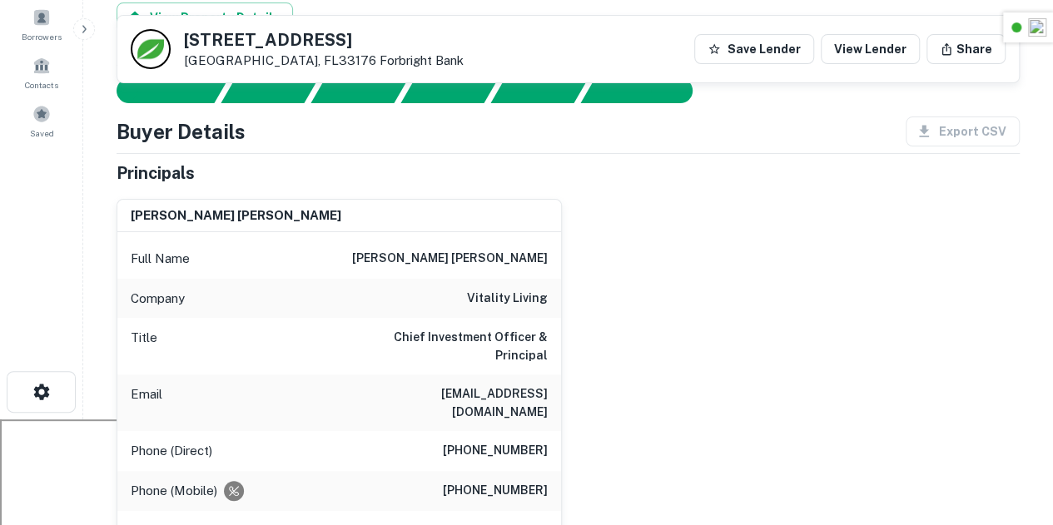
scroll to position [97, 0]
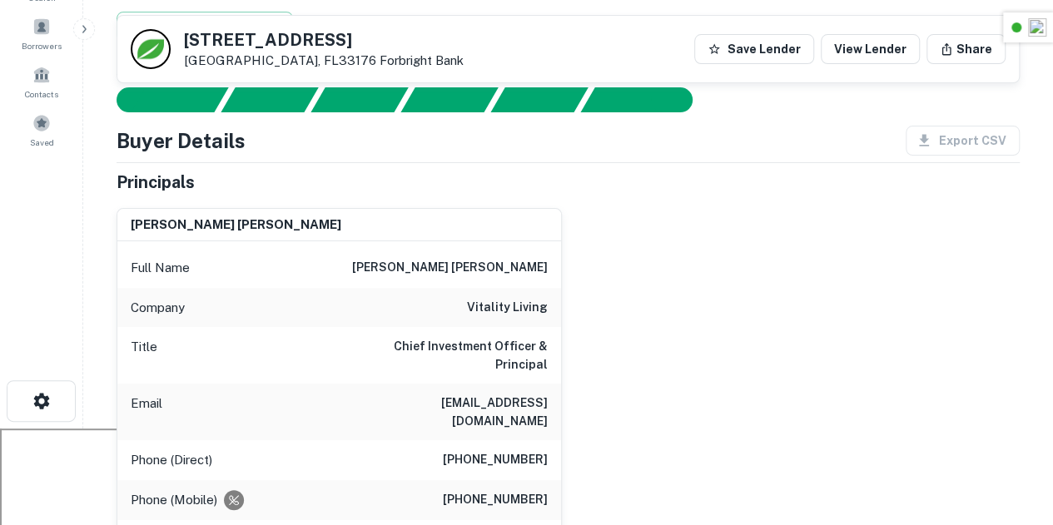
click at [308, 48] on h5 "[STREET_ADDRESS]" at bounding box center [324, 40] width 280 height 17
